Goal: Transaction & Acquisition: Purchase product/service

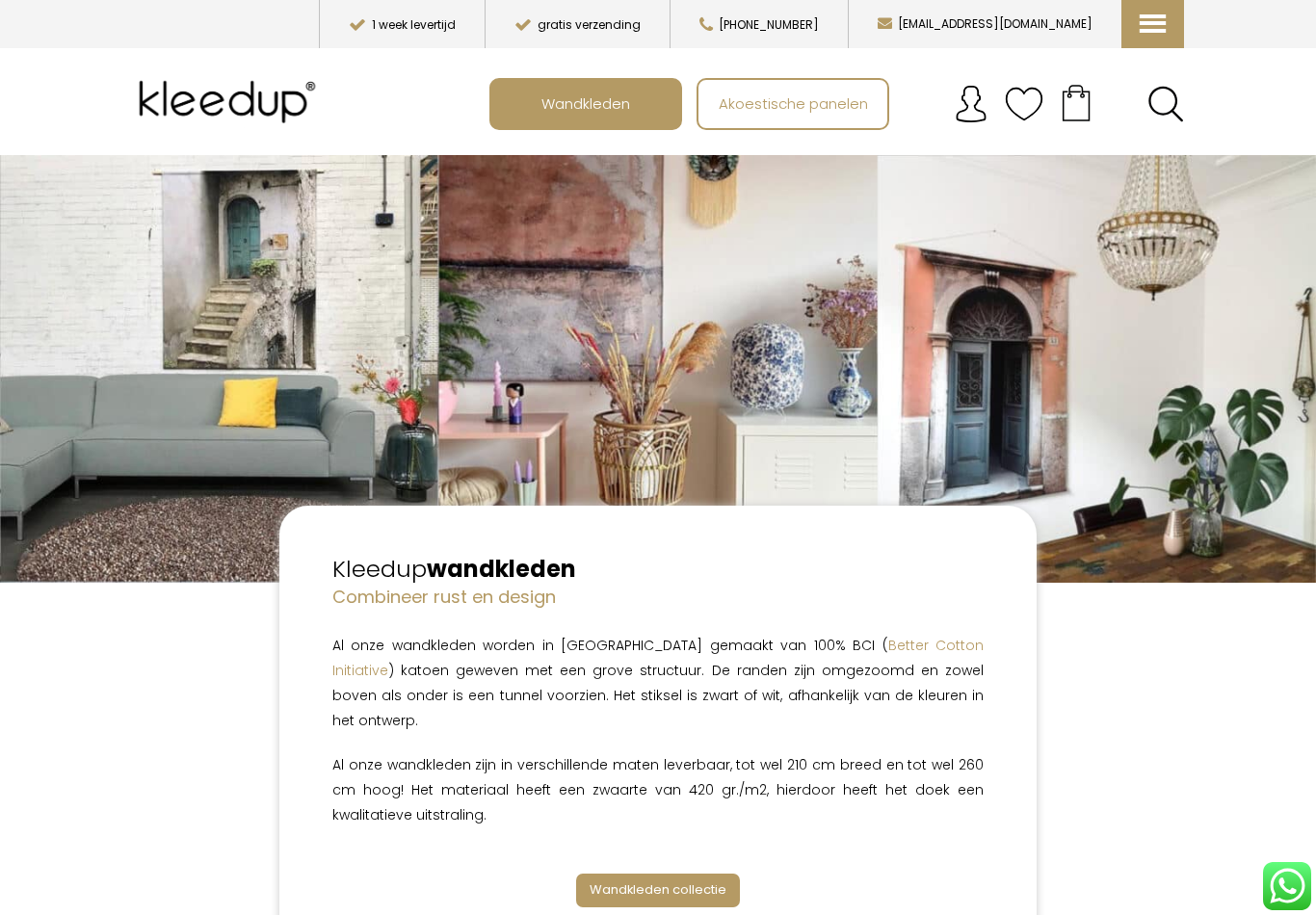
click at [710, 880] on span "Wandkleden collectie" at bounding box center [657, 889] width 137 height 18
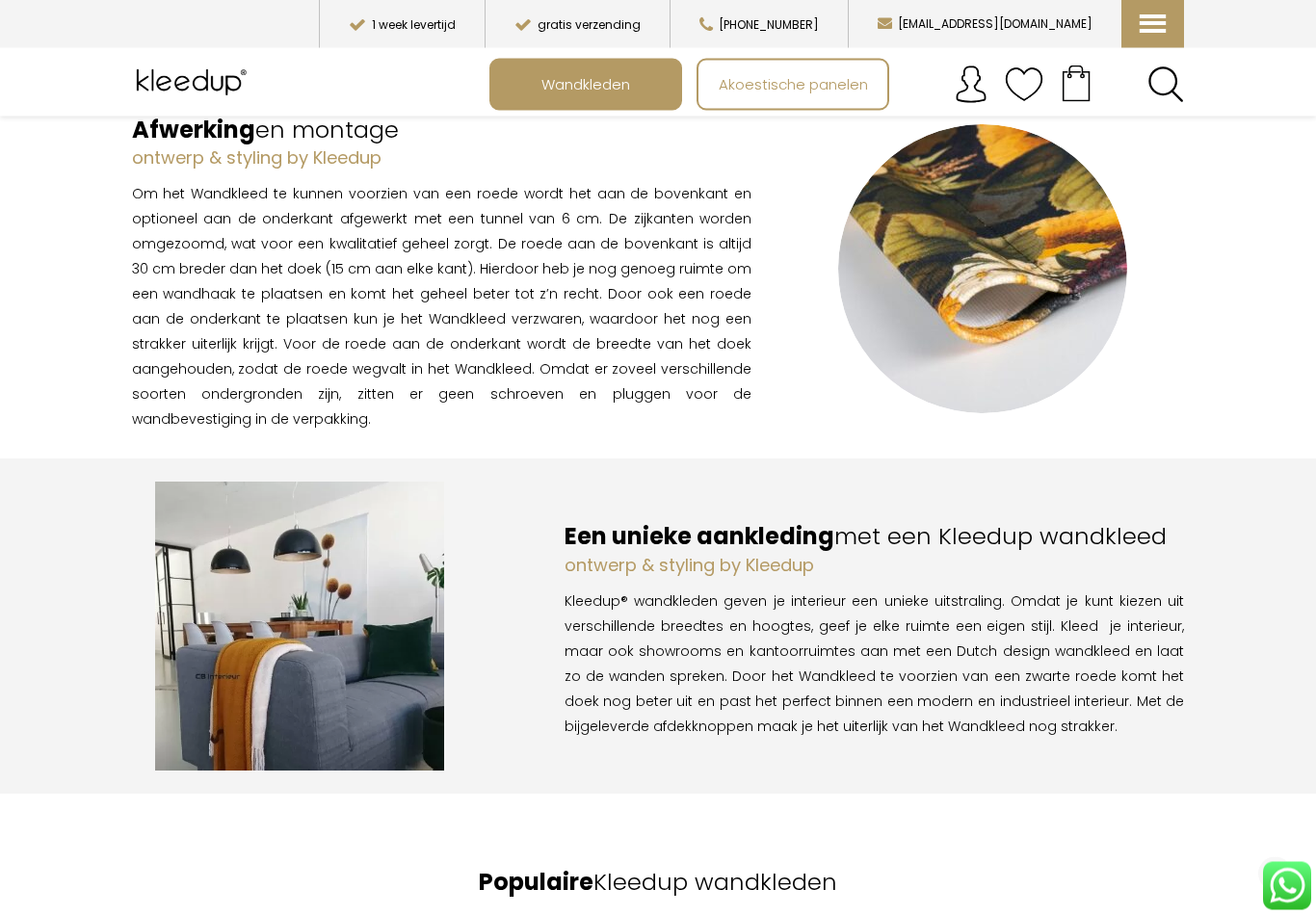
scroll to position [1303, 0]
click at [628, 83] on span "Wandkleden" at bounding box center [585, 84] width 110 height 37
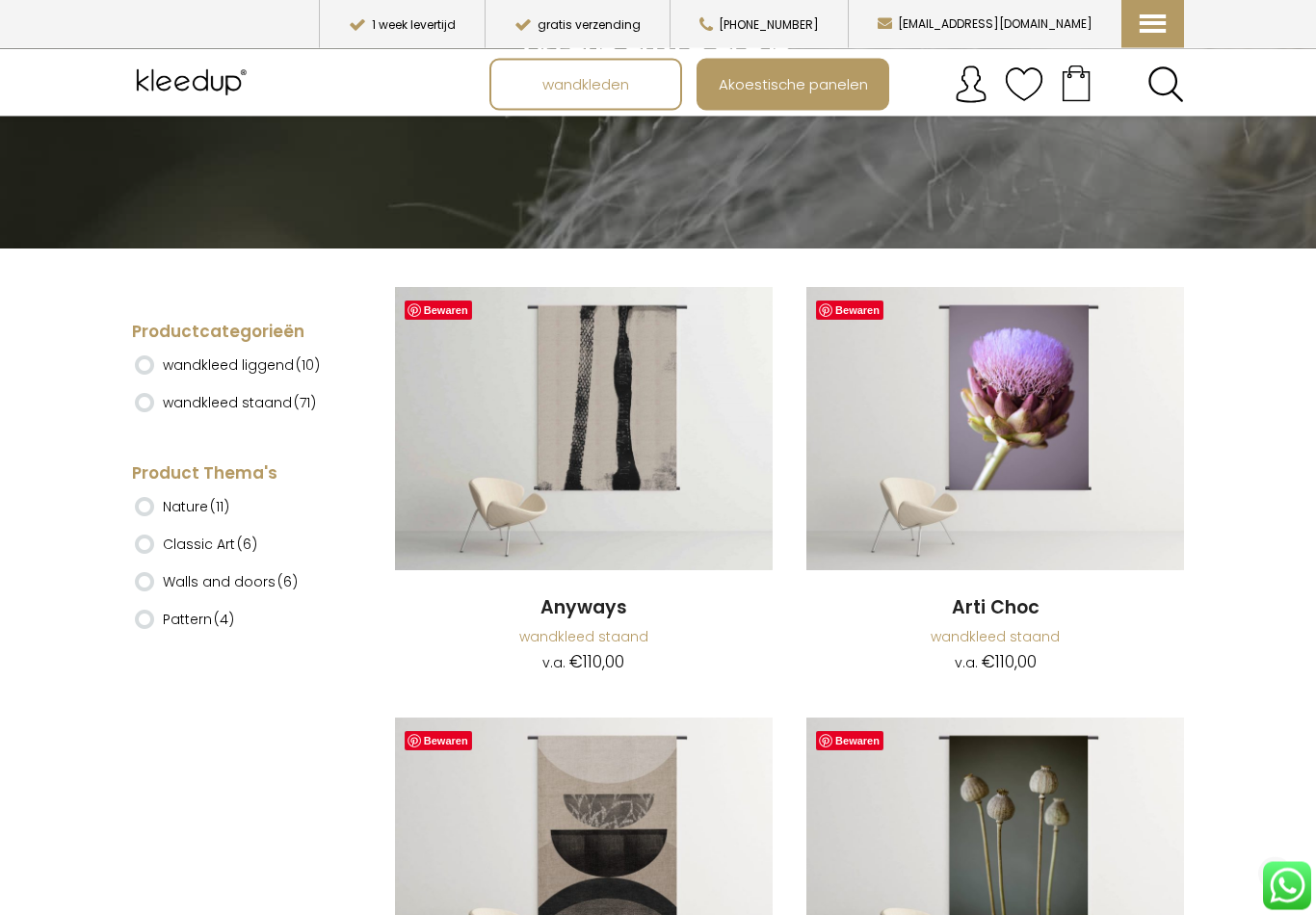
scroll to position [292, 0]
click at [148, 355] on ins at bounding box center [145, 365] width 19 height 19
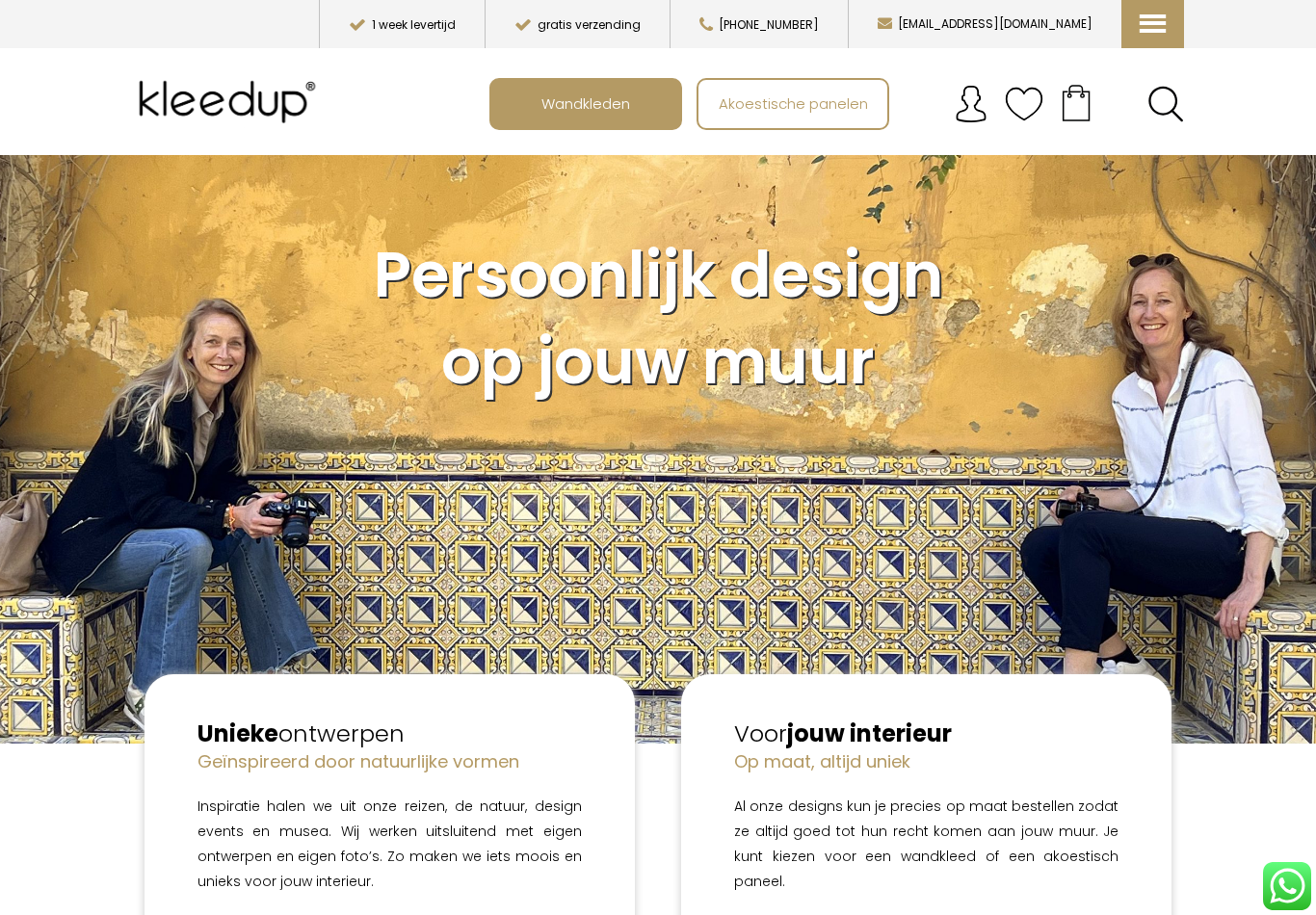
click at [619, 88] on span "Wandkleden" at bounding box center [585, 103] width 110 height 37
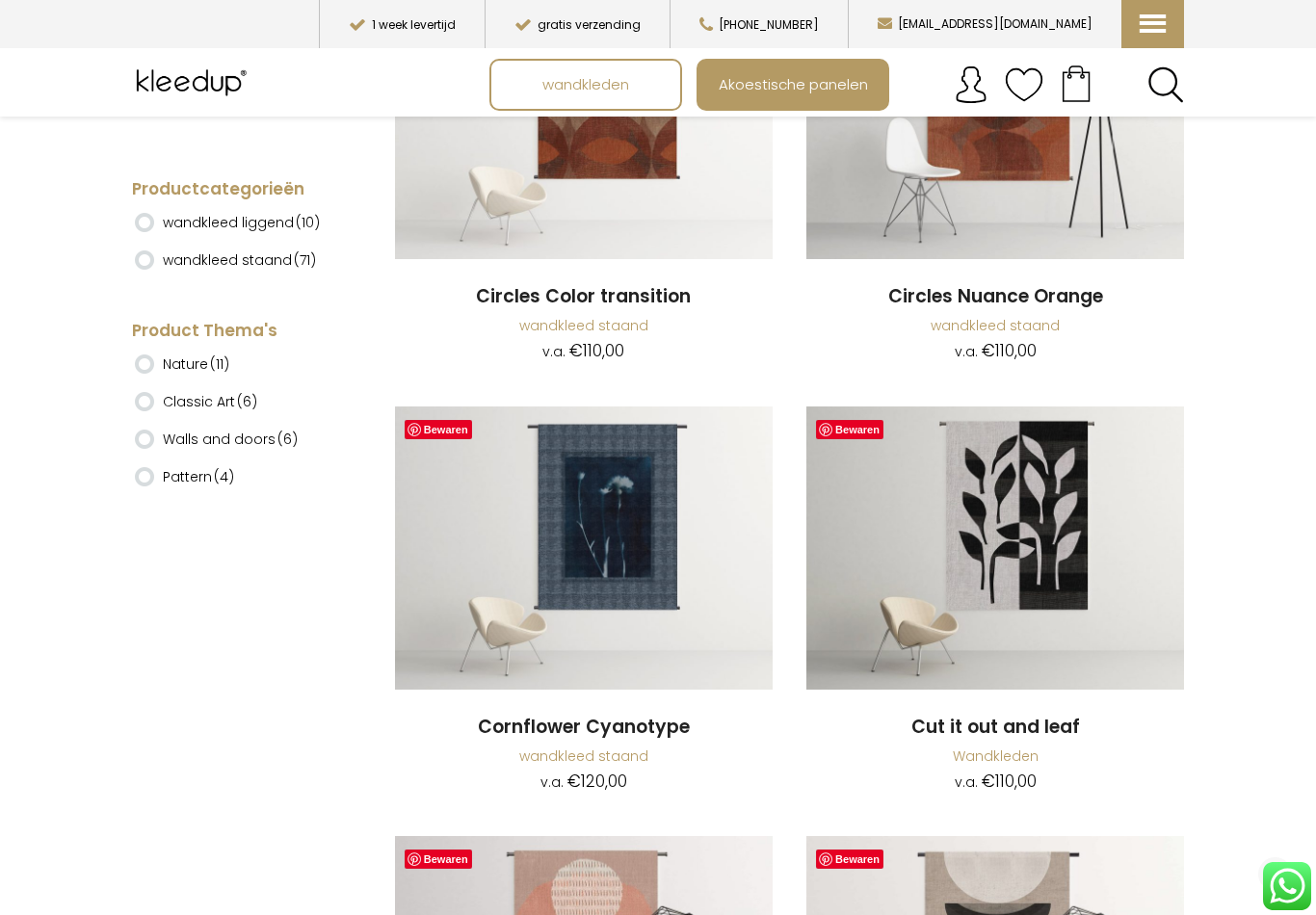
scroll to position [1462, 0]
click at [812, 86] on span "Akoestische panelen" at bounding box center [793, 84] width 171 height 37
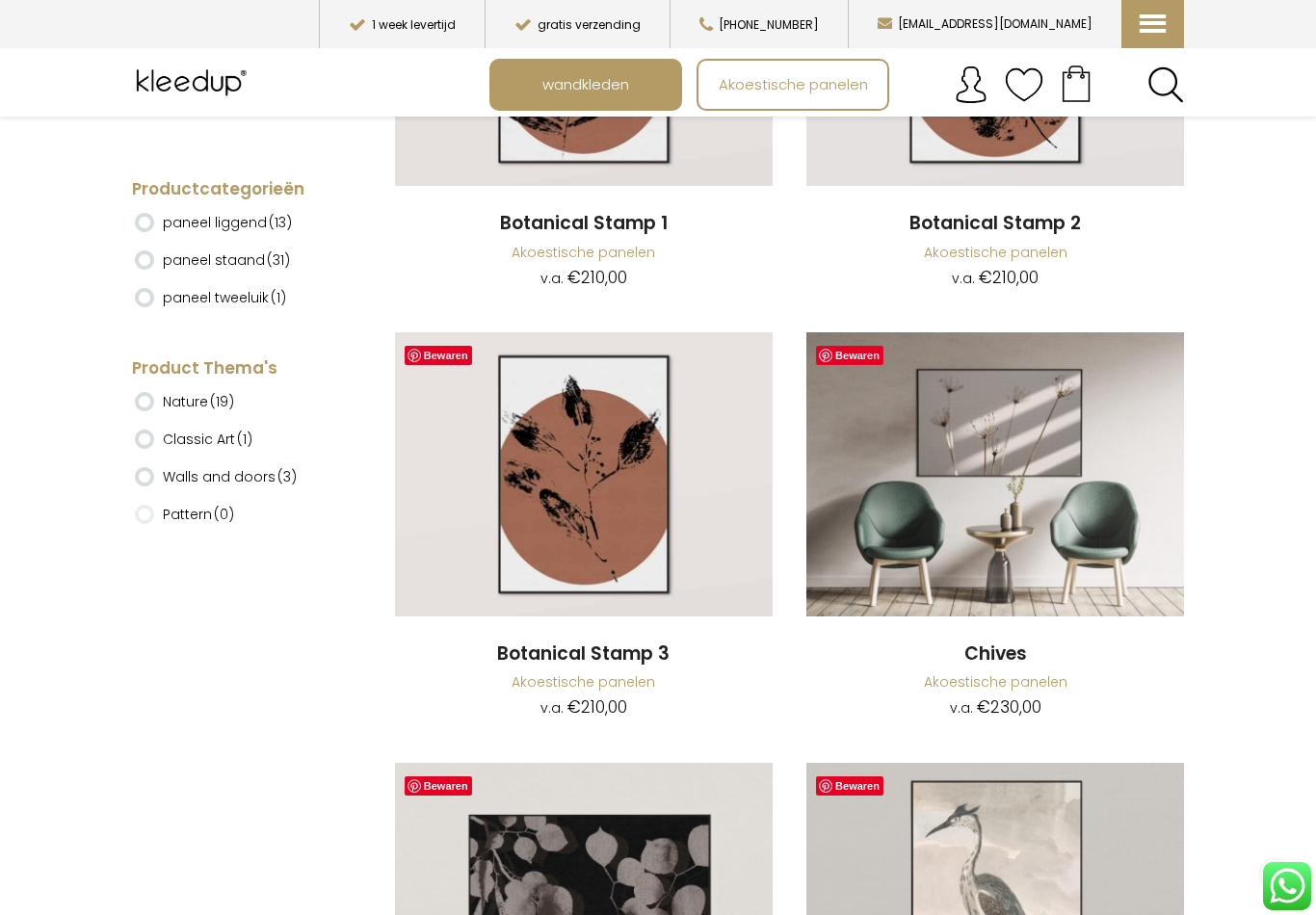
scroll to position [8145, 0]
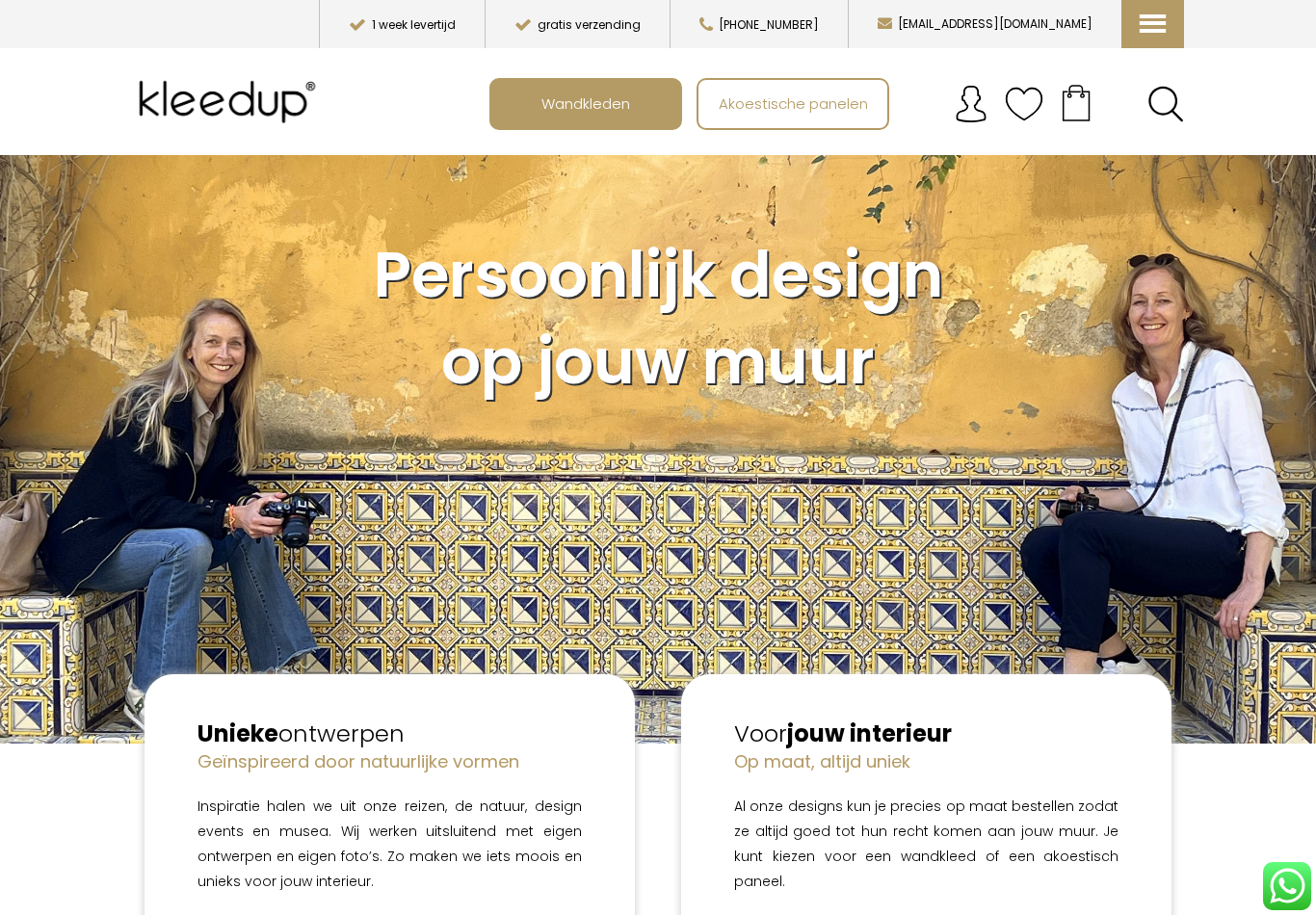
click at [624, 108] on span "Wandkleden" at bounding box center [585, 103] width 110 height 37
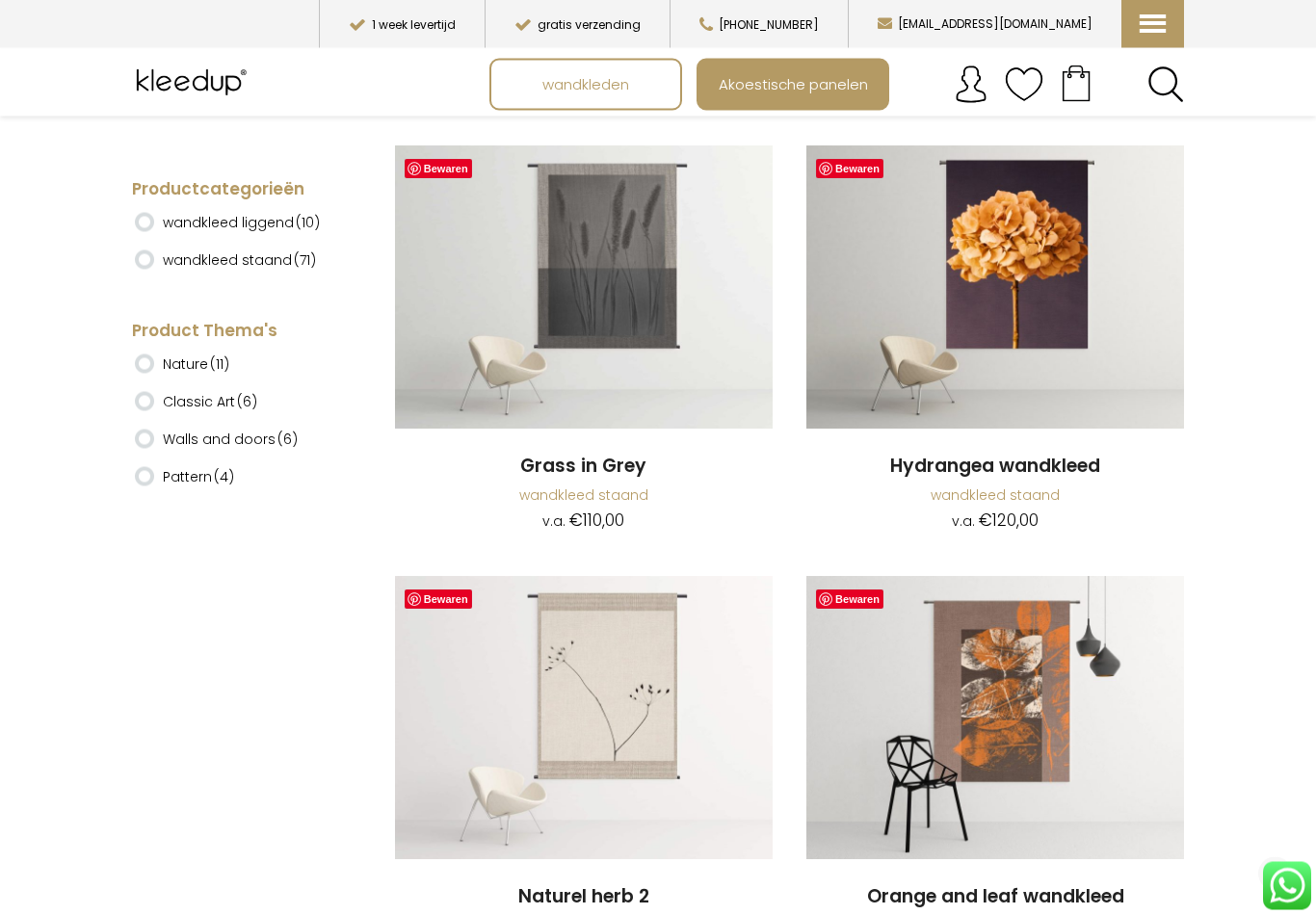
scroll to position [2584, 0]
click at [646, 321] on img at bounding box center [583, 287] width 378 height 283
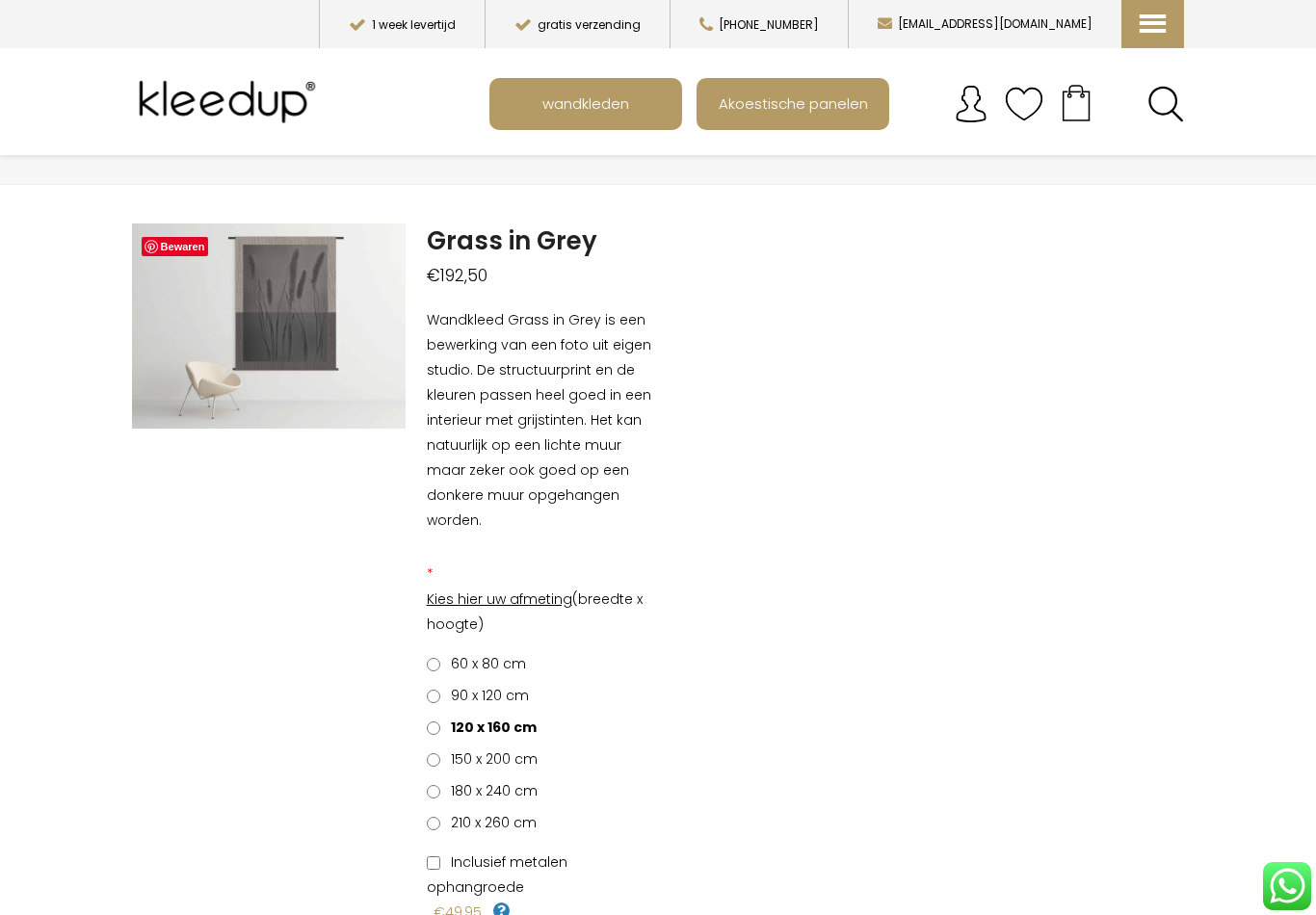
scroll to position [37, 0]
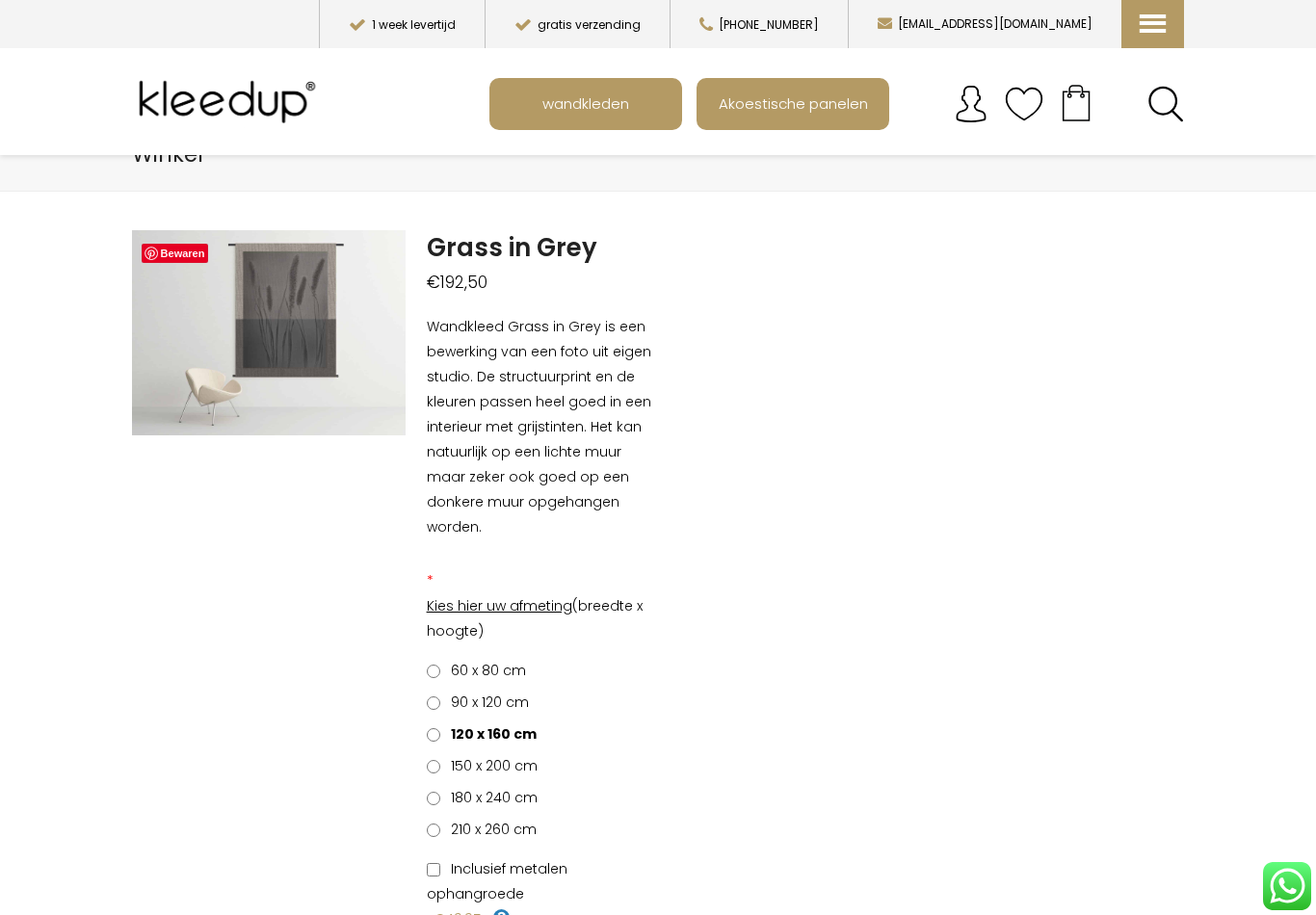
click at [625, 99] on span "wandkleden" at bounding box center [585, 103] width 108 height 37
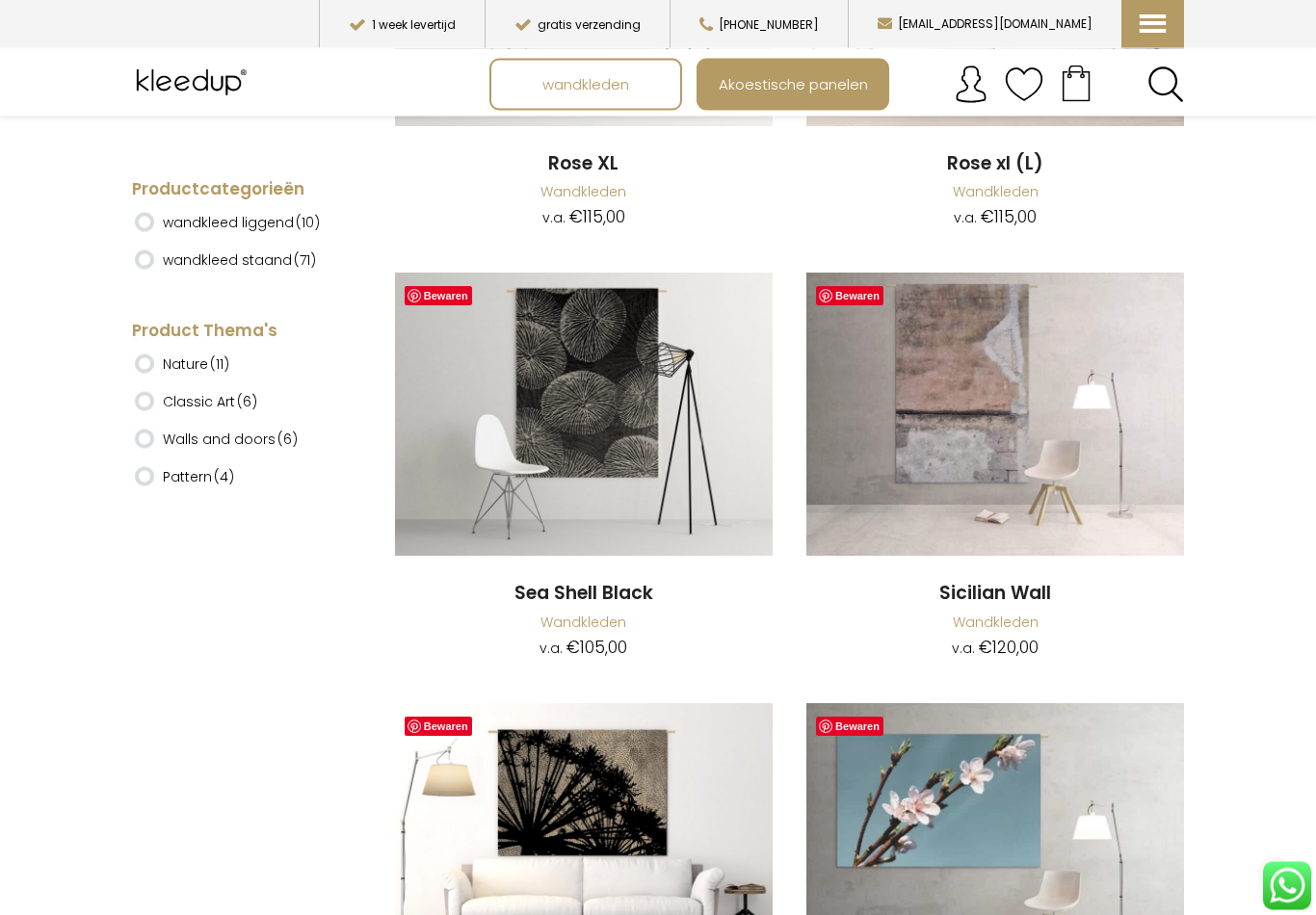
scroll to position [13210, 0]
click at [1066, 344] on img at bounding box center [995, 413] width 378 height 283
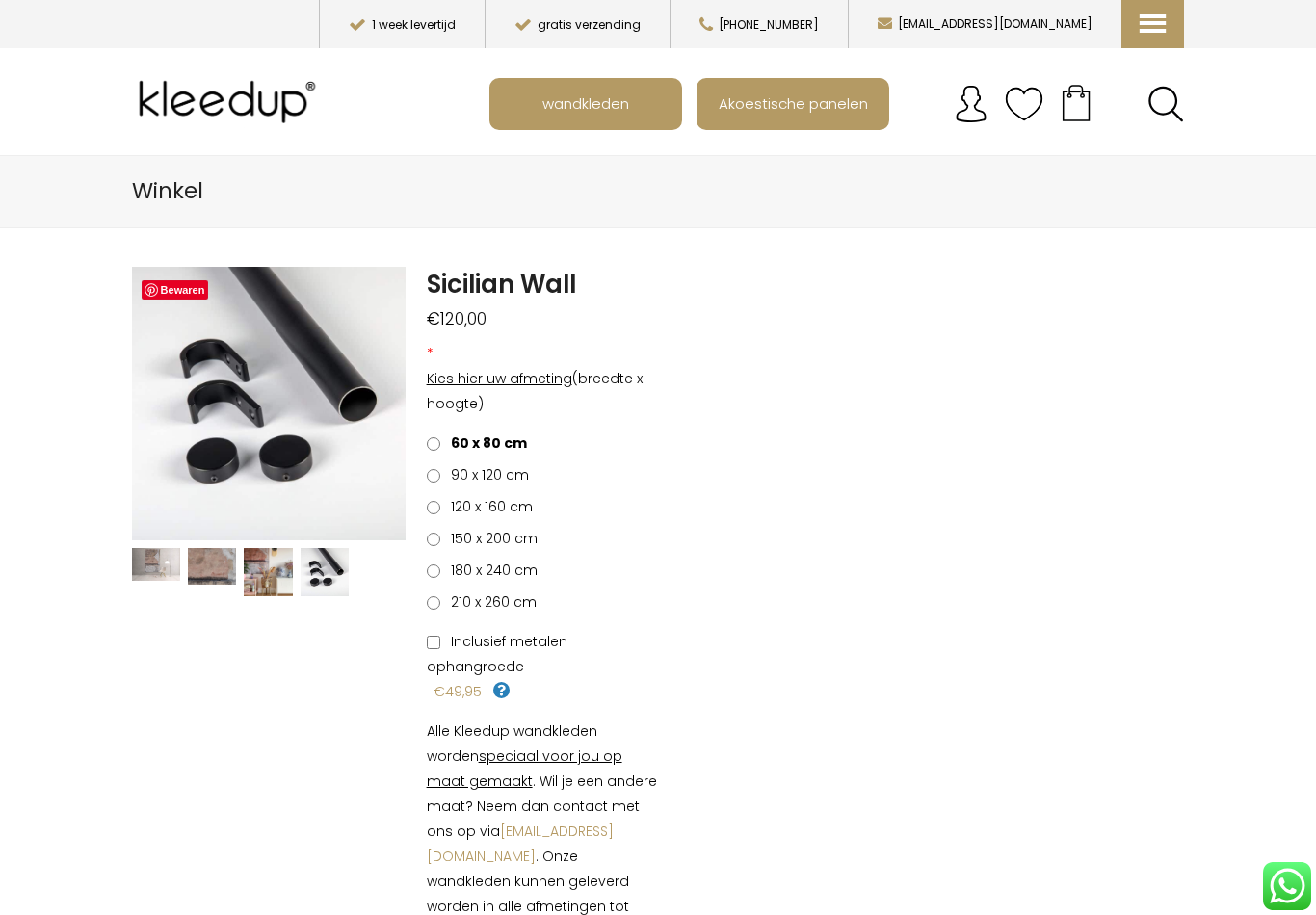
click at [180, 552] on img at bounding box center [156, 565] width 49 height 33
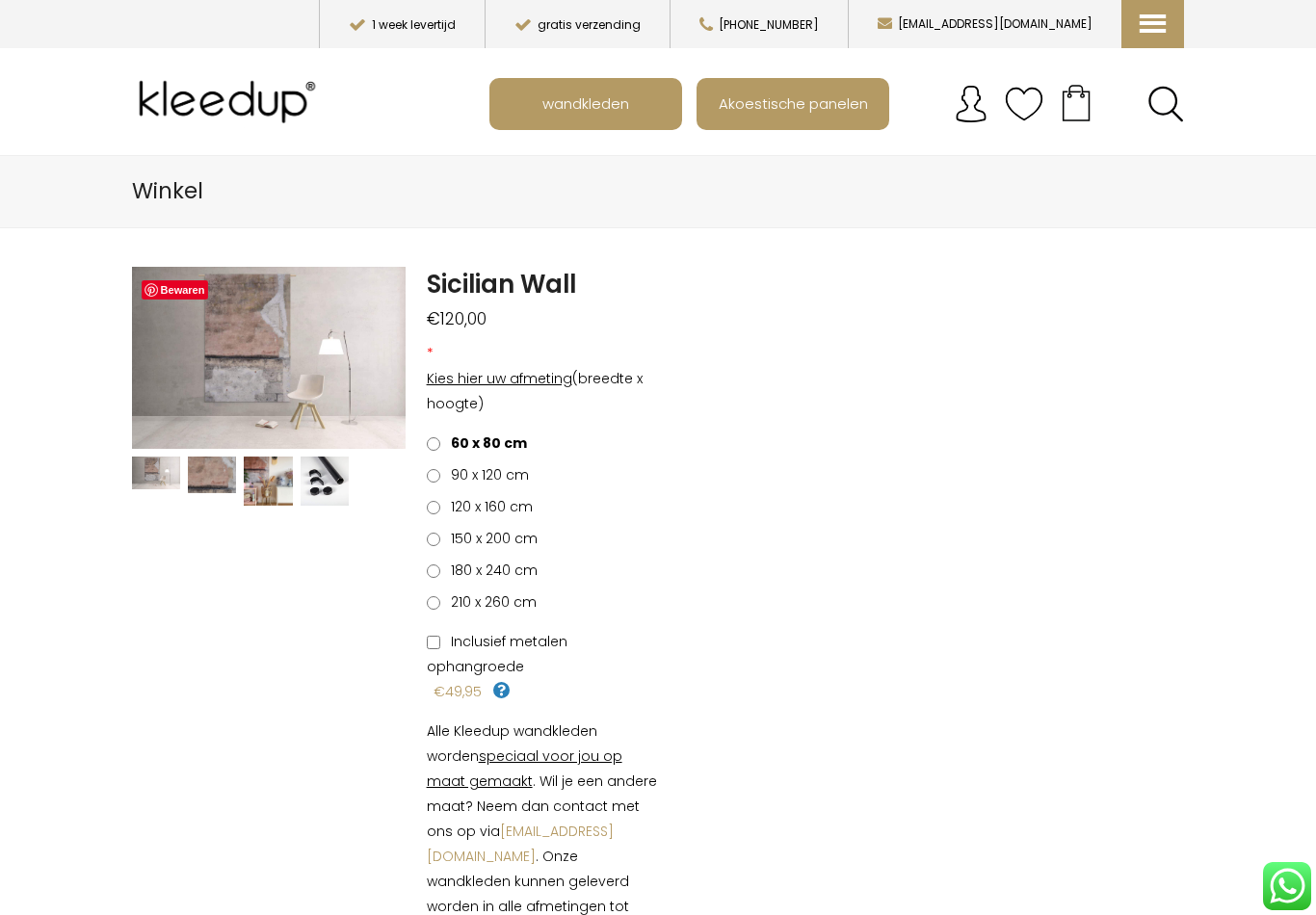
click at [626, 106] on span "wandkleden" at bounding box center [585, 103] width 108 height 37
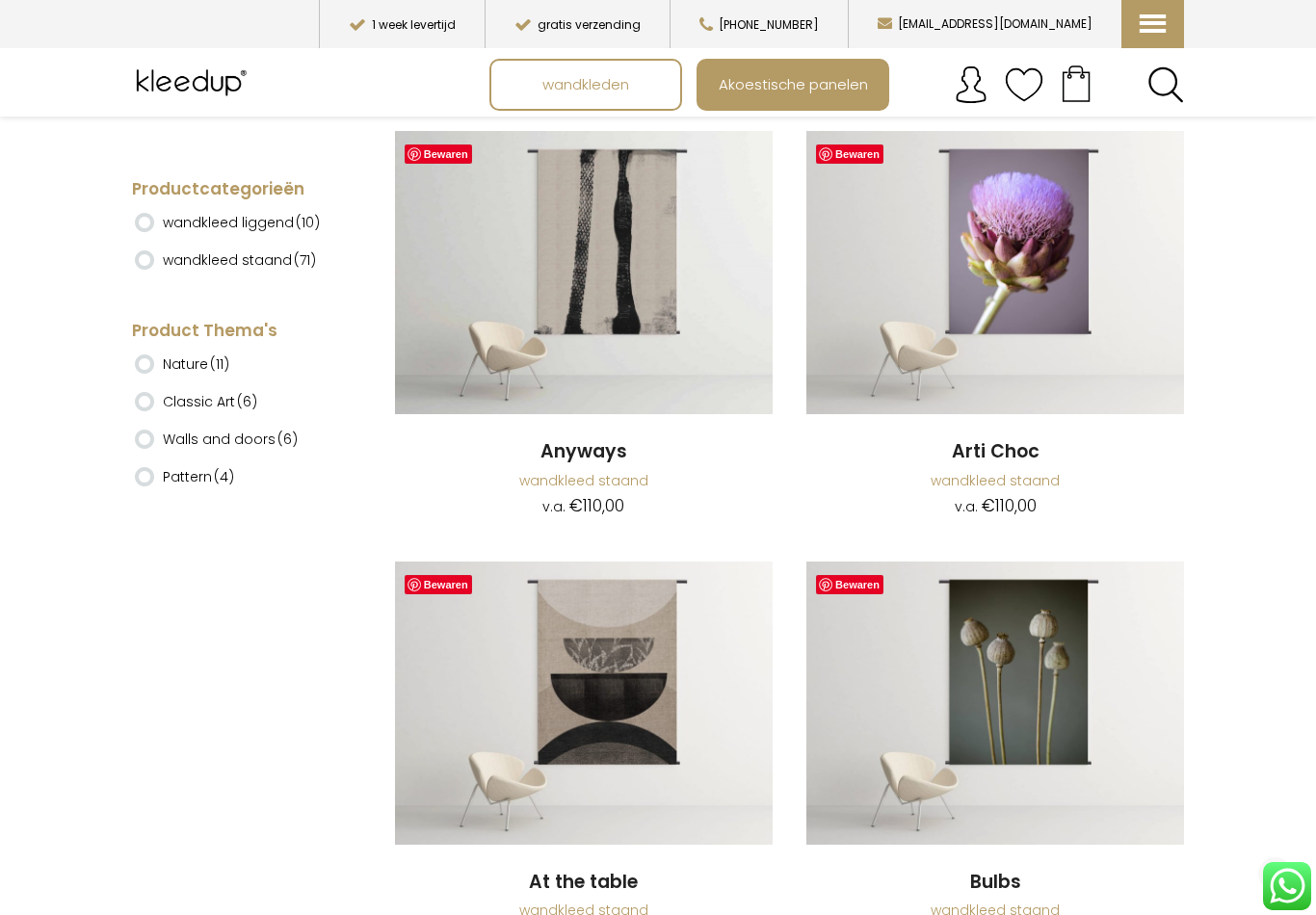
scroll to position [456, 0]
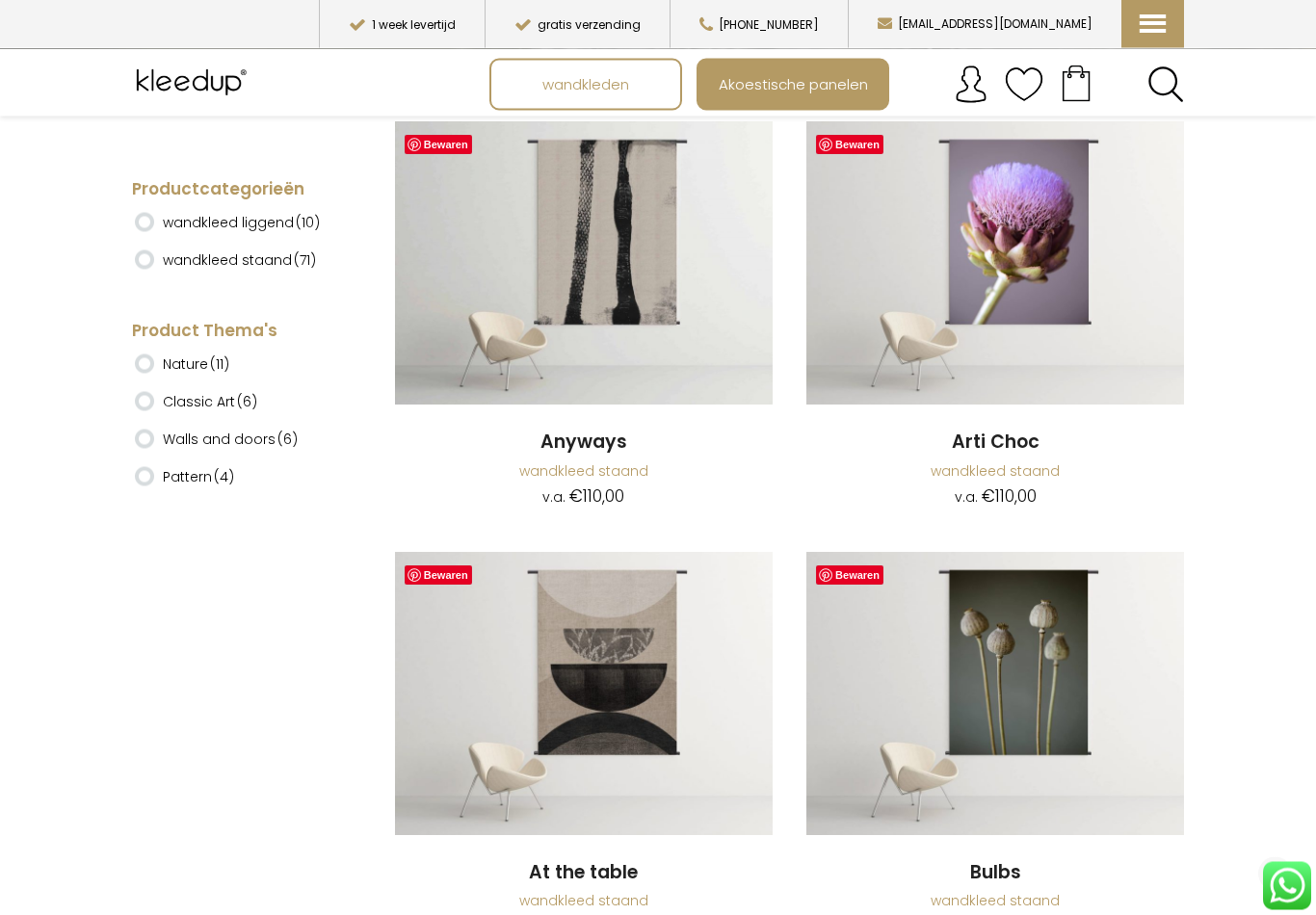
click at [850, 79] on span "Akoestische panelen" at bounding box center [793, 84] width 171 height 37
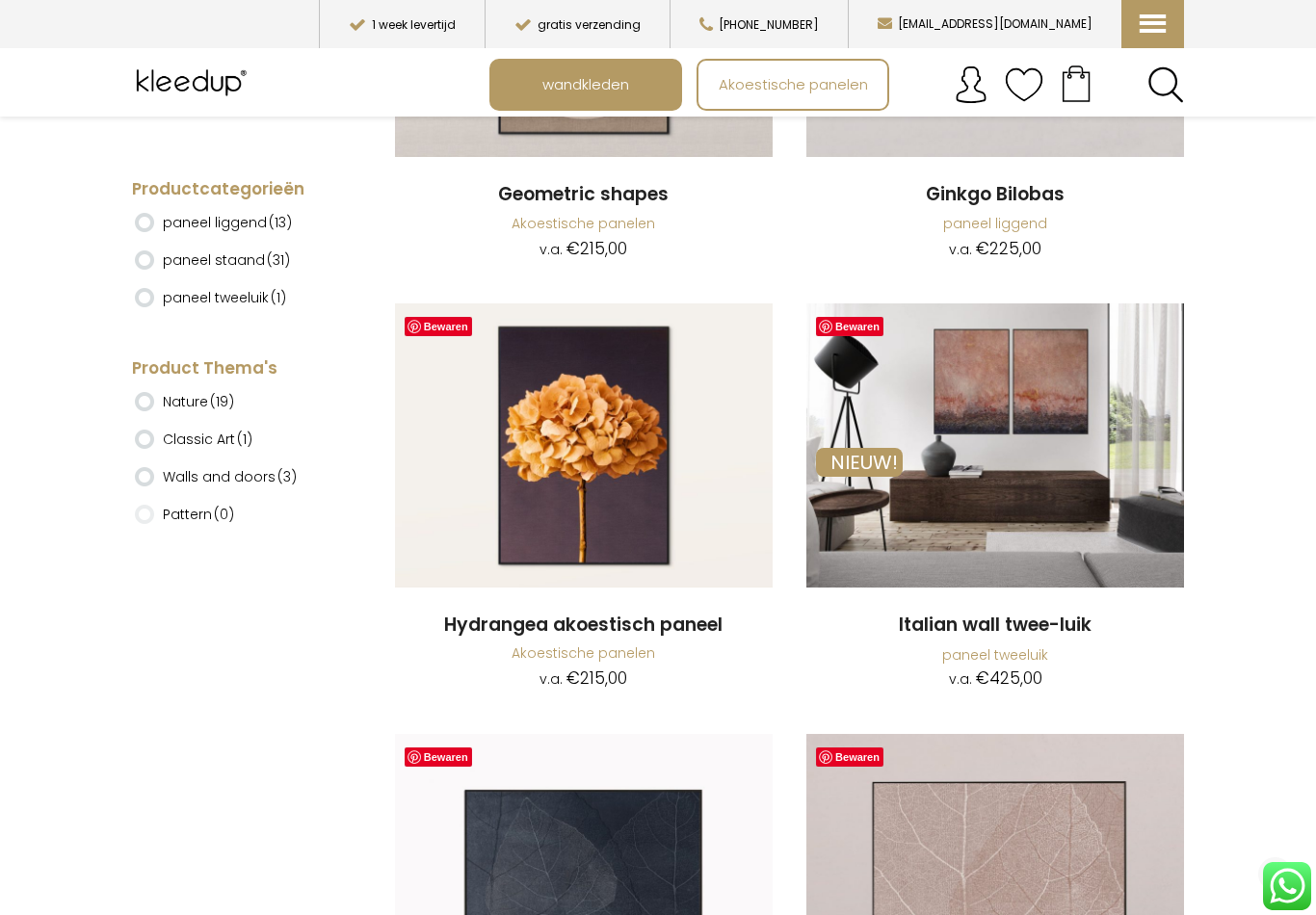
scroll to position [1996, 0]
click at [1146, 391] on img at bounding box center [995, 444] width 378 height 283
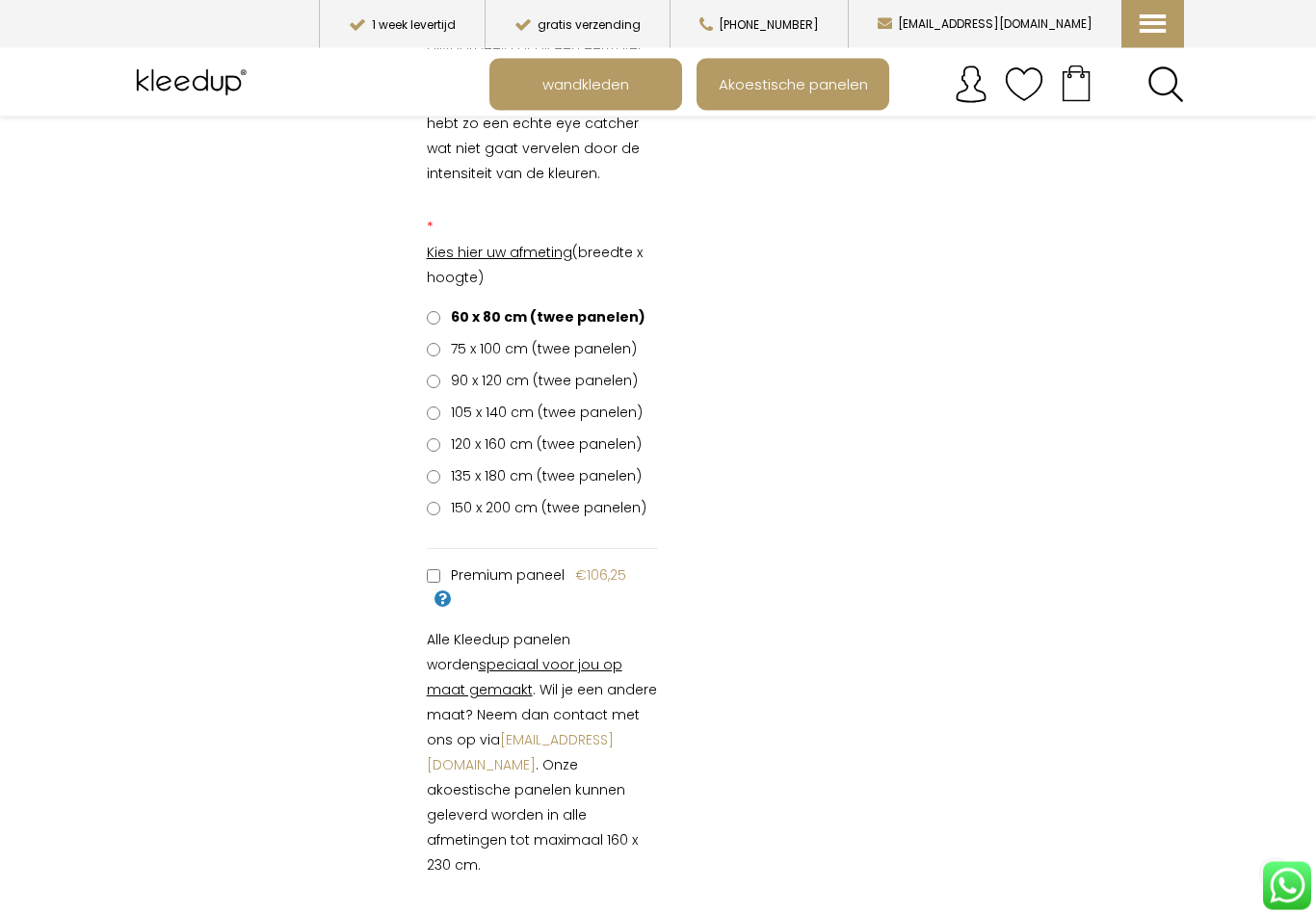
scroll to position [526, 0]
click at [457, 530] on div "* Kies hier uw afmeting (breedte x hoogte) 60 x 80 cm (twee panelen) €0,00 75 x…" at bounding box center [543, 559] width 260 height 692
click at [457, 514] on span "150 x 200 cm (twee panelen)" at bounding box center [545, 507] width 202 height 19
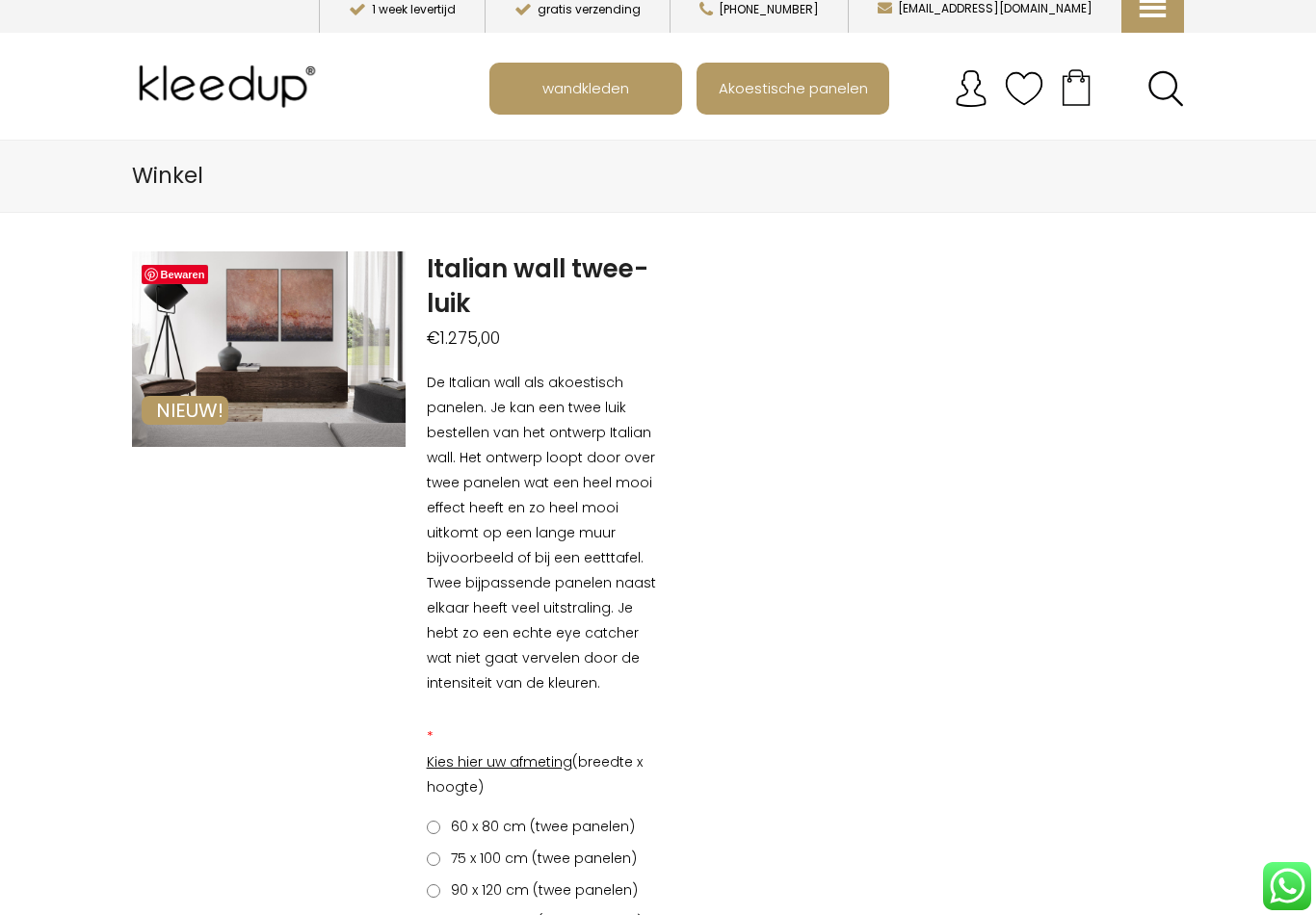
scroll to position [0, 0]
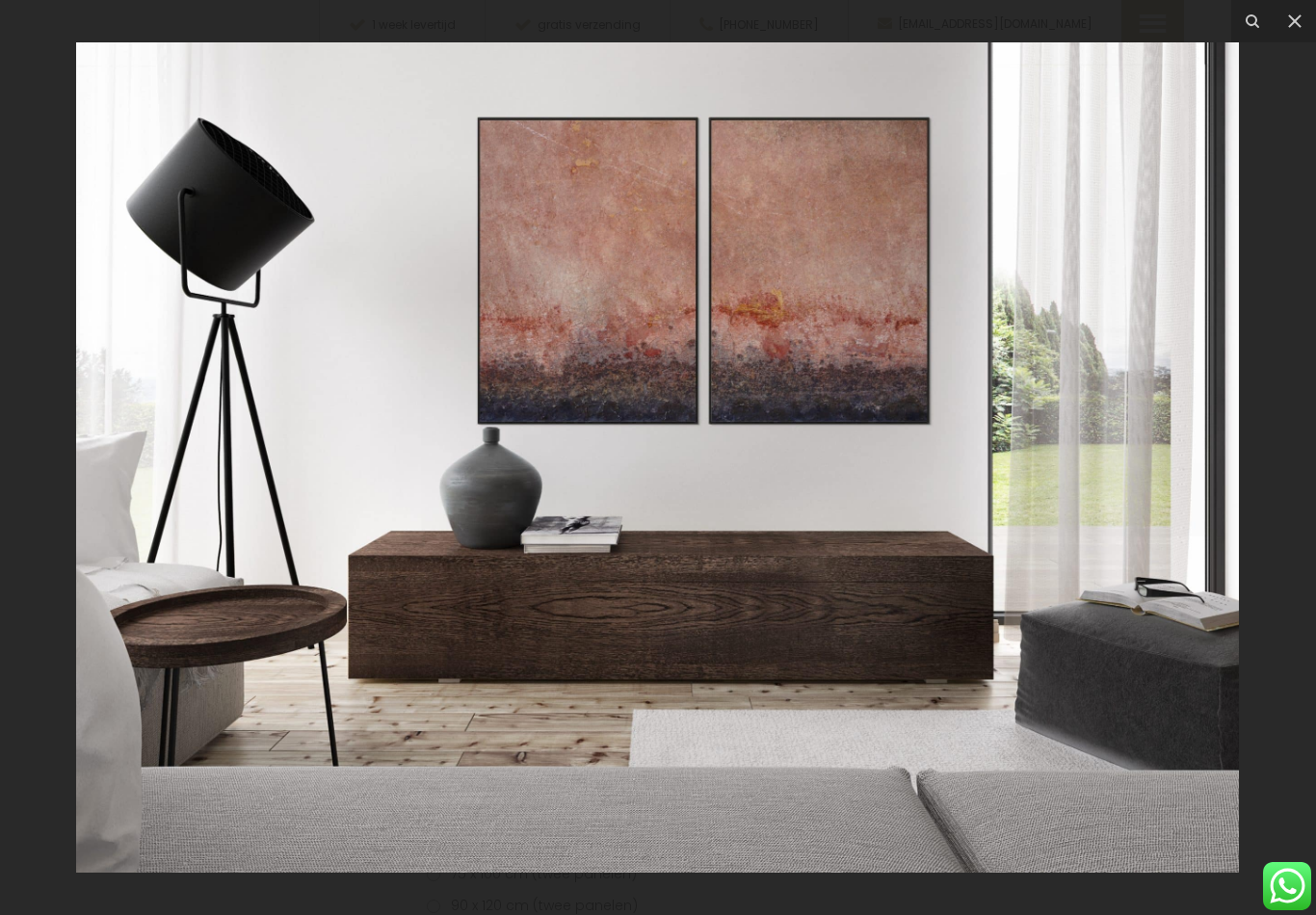
click at [1306, 26] on button at bounding box center [1295, 21] width 43 height 43
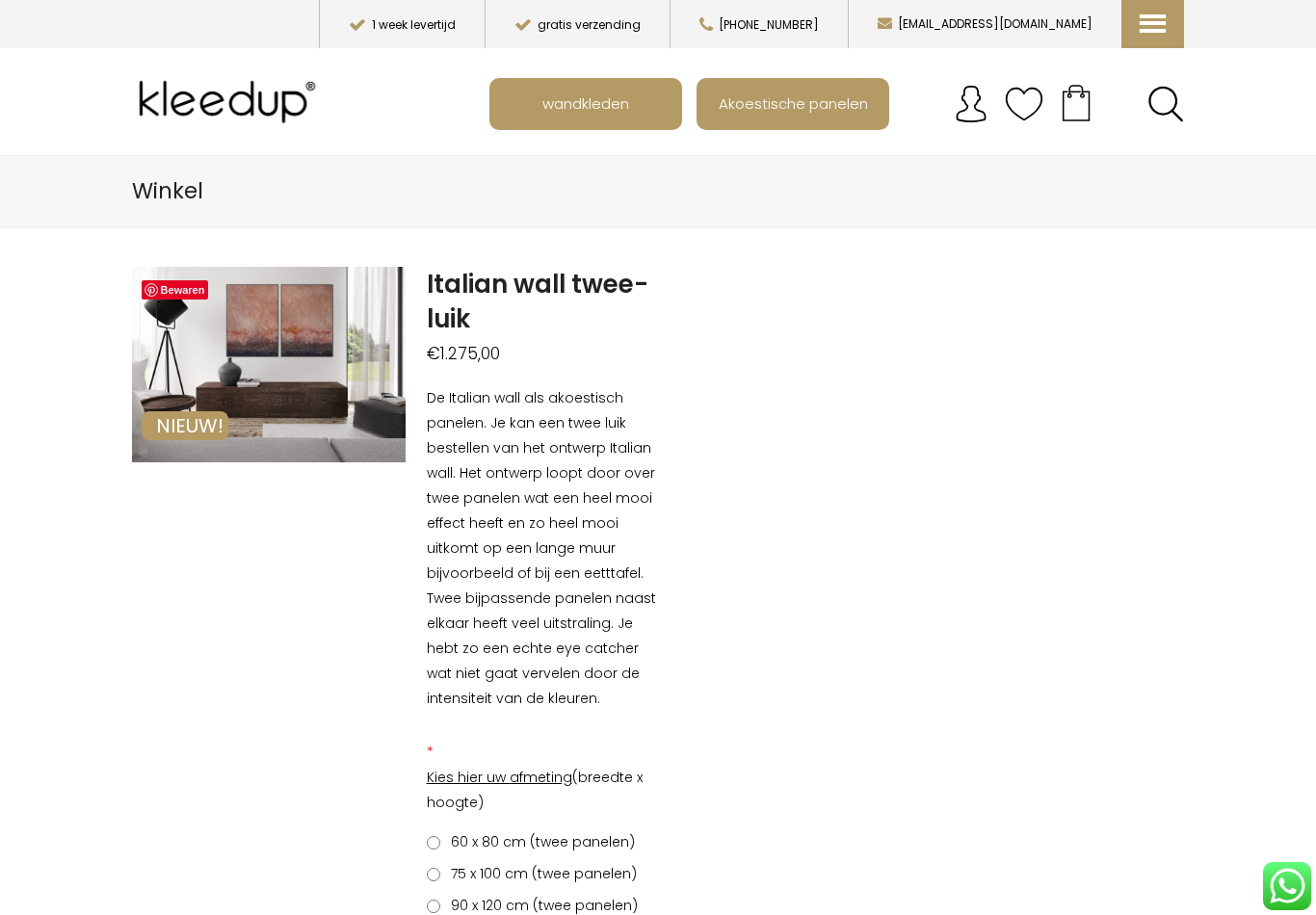
click at [628, 101] on span "wandkleden" at bounding box center [585, 103] width 108 height 37
